Goal: Information Seeking & Learning: Learn about a topic

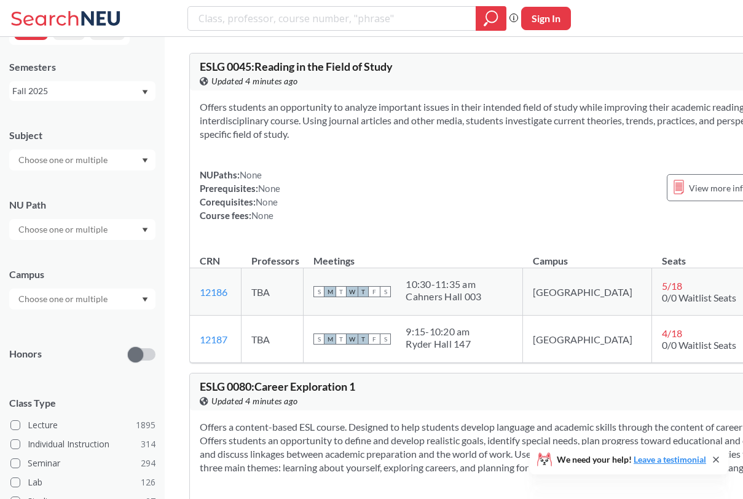
scroll to position [28, 0]
click at [85, 228] on input "text" at bounding box center [63, 231] width 103 height 15
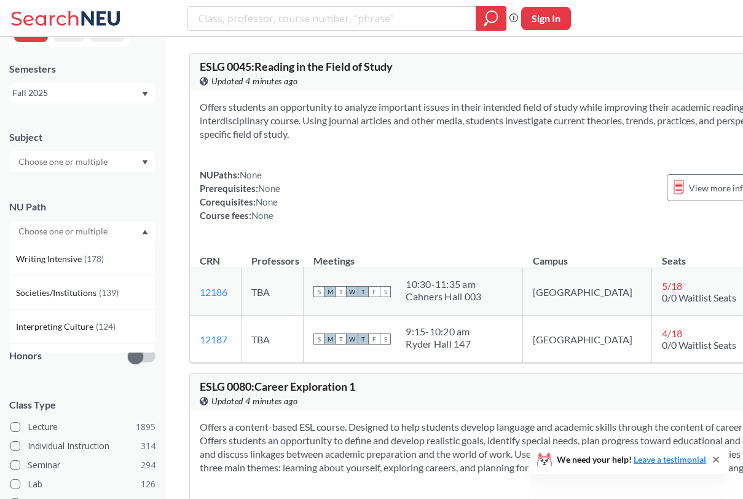
click at [100, 200] on div "NU Path" at bounding box center [82, 207] width 146 height 14
click at [98, 295] on input "text" at bounding box center [63, 300] width 103 height 15
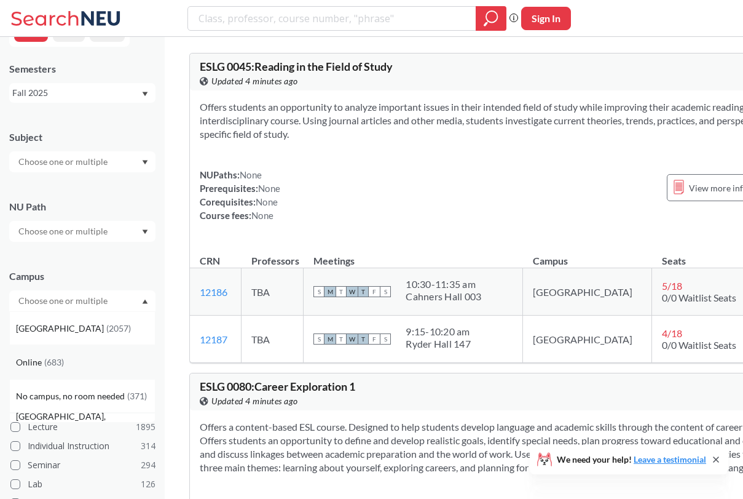
click at [99, 355] on div "Online ( 683 )" at bounding box center [85, 362] width 139 height 14
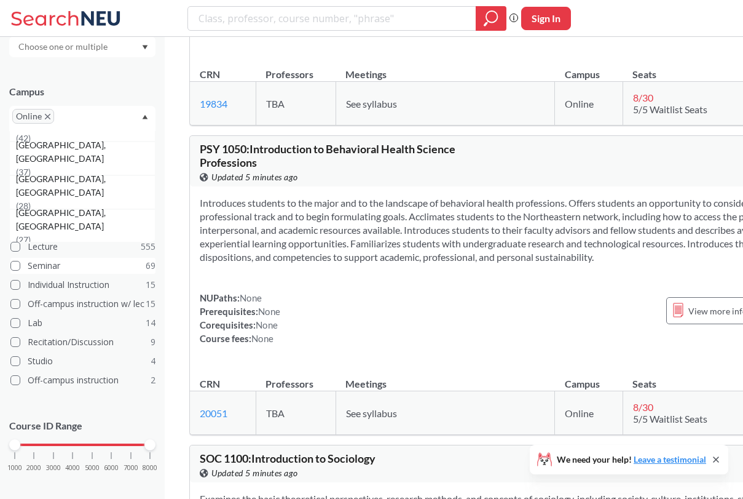
scroll to position [224, 0]
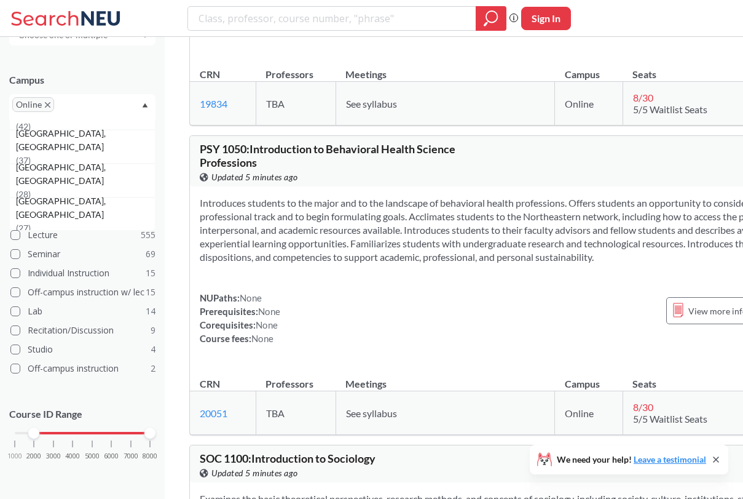
drag, startPoint x: 18, startPoint y: 432, endPoint x: 34, endPoint y: 435, distance: 16.3
click at [34, 435] on div at bounding box center [33, 432] width 11 height 11
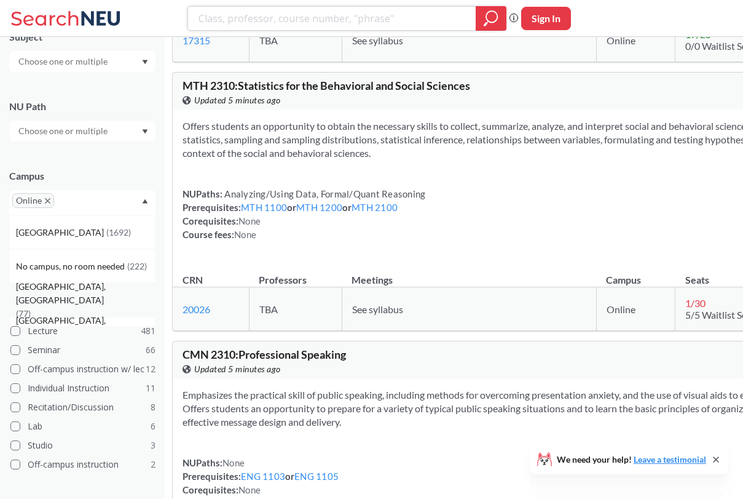
scroll to position [77, 0]
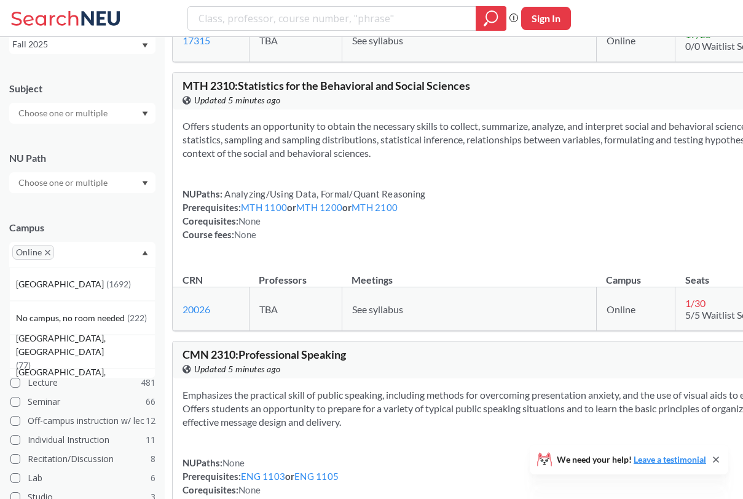
click at [51, 249] on span "Online" at bounding box center [33, 252] width 42 height 15
click at [47, 252] on icon "X to remove pill" at bounding box center [48, 253] width 6 height 6
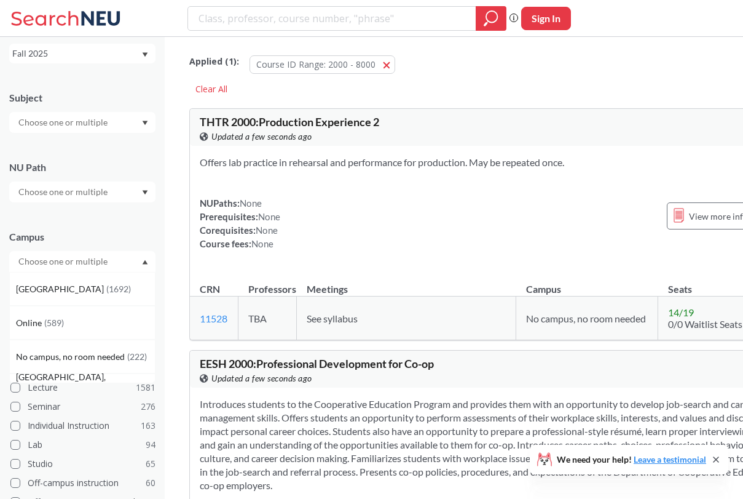
scroll to position [77, 0]
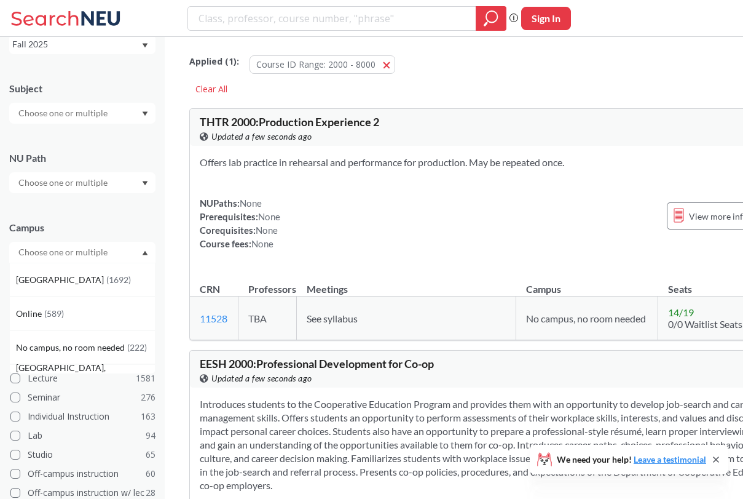
click at [63, 192] on div at bounding box center [82, 182] width 146 height 21
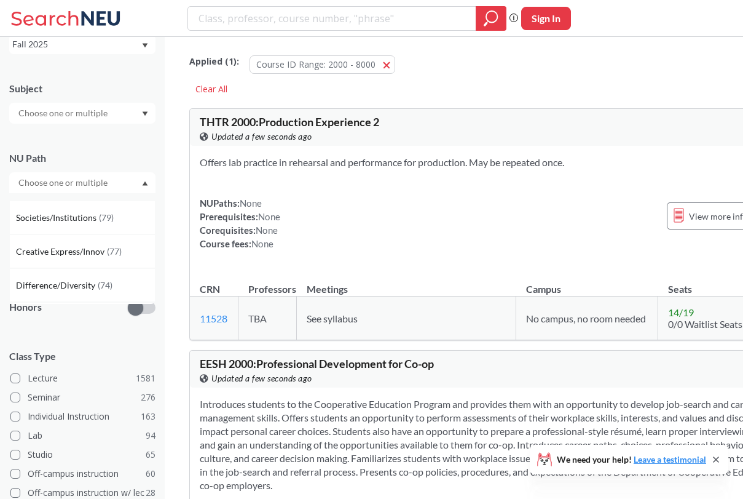
scroll to position [0, 0]
click at [74, 212] on span "Writing Intensive" at bounding box center [50, 211] width 68 height 14
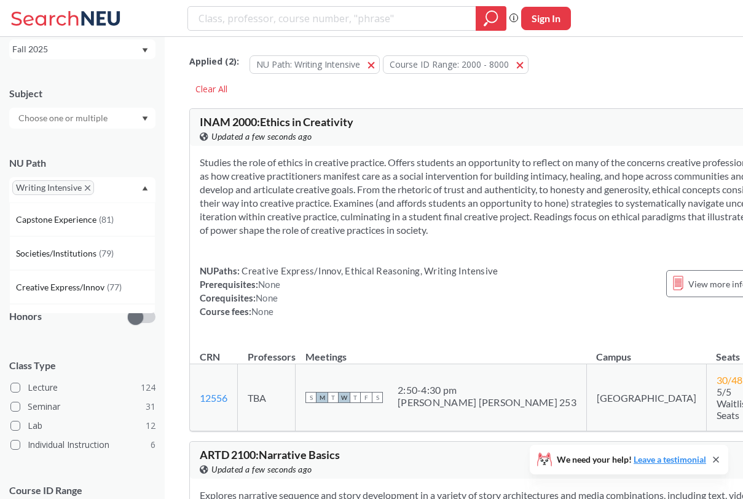
scroll to position [77, 0]
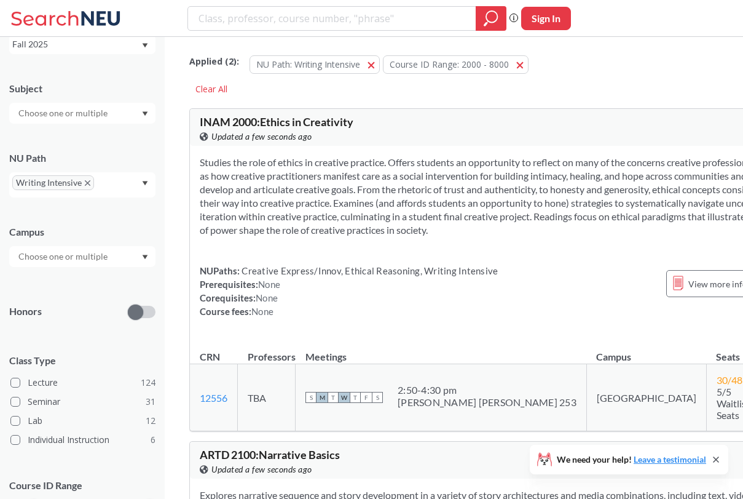
click at [111, 117] on div at bounding box center [82, 113] width 146 height 21
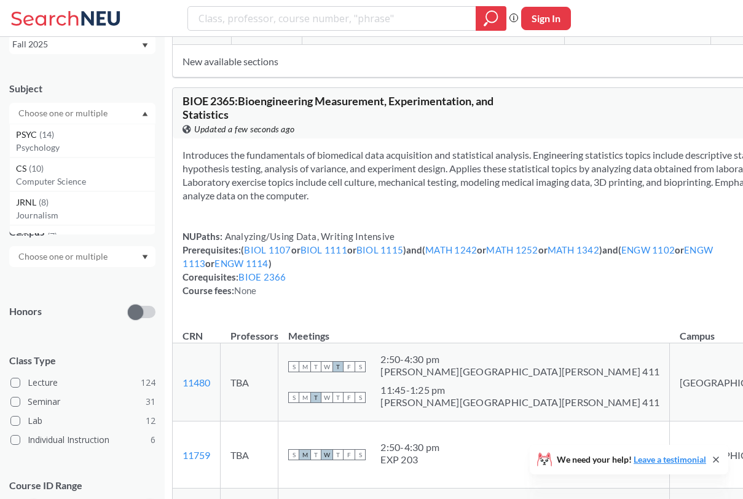
scroll to position [8960, 0]
